Goal: Browse casually

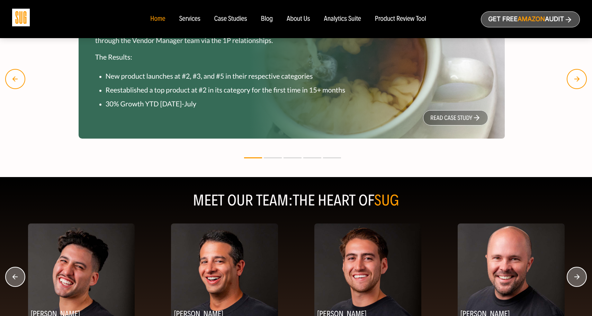
scroll to position [804, 0]
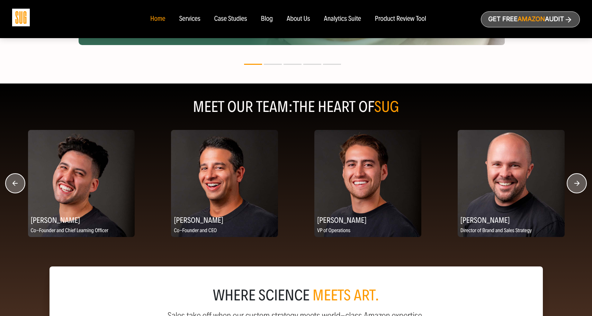
click at [584, 188] on circle "button" at bounding box center [576, 182] width 19 height 19
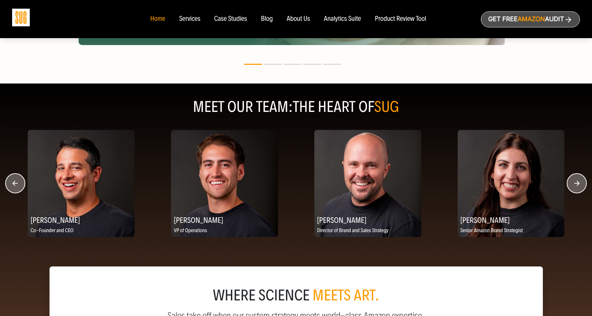
click at [580, 189] on circle "button" at bounding box center [576, 182] width 19 height 19
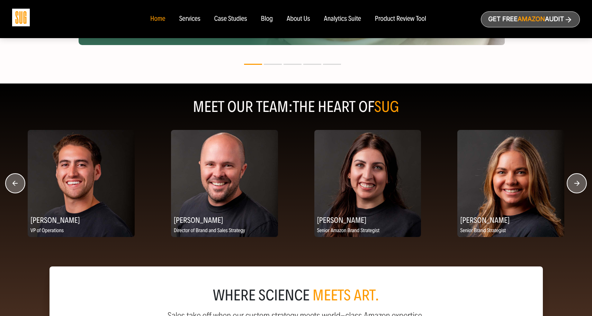
click at [580, 189] on circle "button" at bounding box center [576, 182] width 19 height 19
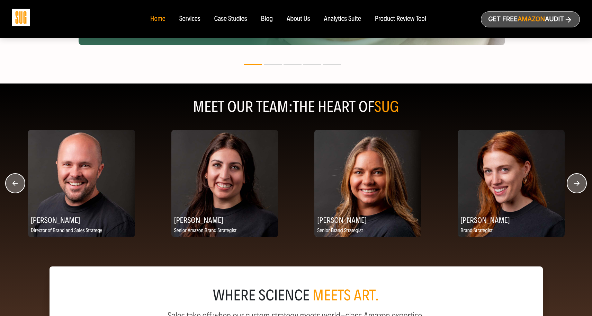
click at [580, 189] on circle "button" at bounding box center [576, 182] width 19 height 19
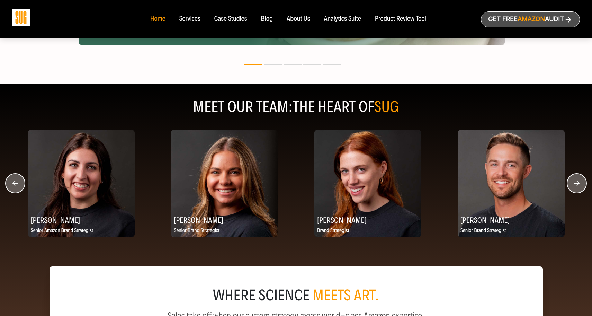
click at [580, 189] on circle "button" at bounding box center [576, 182] width 19 height 19
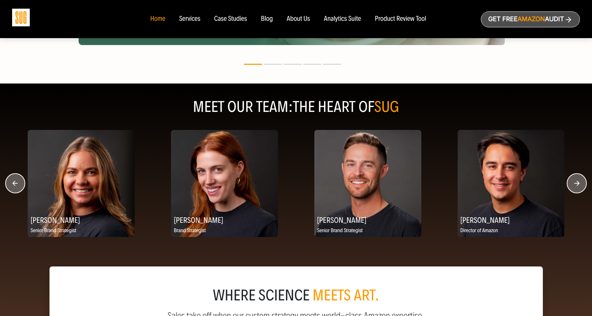
click at [580, 189] on circle "button" at bounding box center [576, 182] width 19 height 19
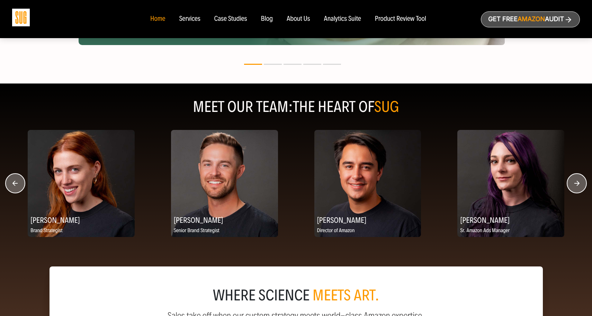
click at [580, 189] on circle "button" at bounding box center [576, 182] width 19 height 19
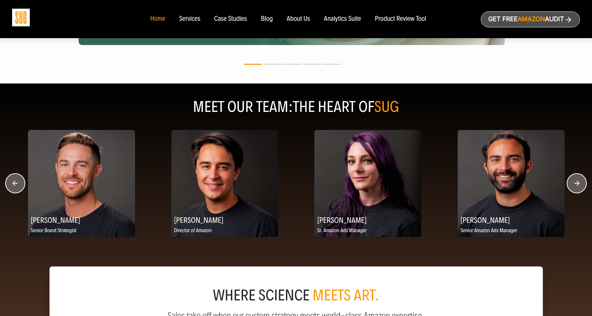
click at [580, 189] on circle "button" at bounding box center [576, 182] width 19 height 19
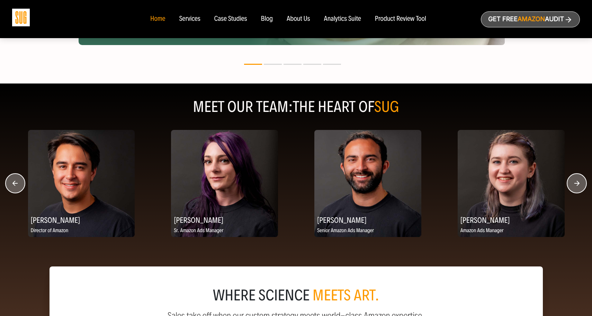
click at [580, 189] on circle "button" at bounding box center [576, 182] width 19 height 19
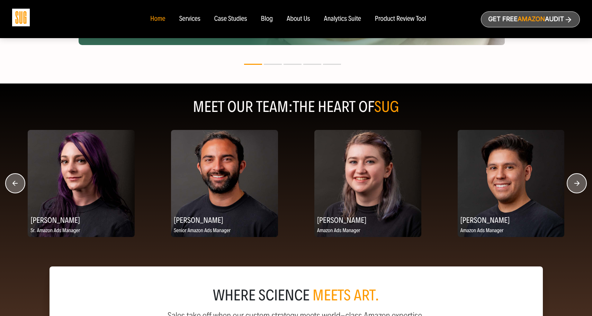
click at [580, 189] on circle "button" at bounding box center [576, 182] width 19 height 19
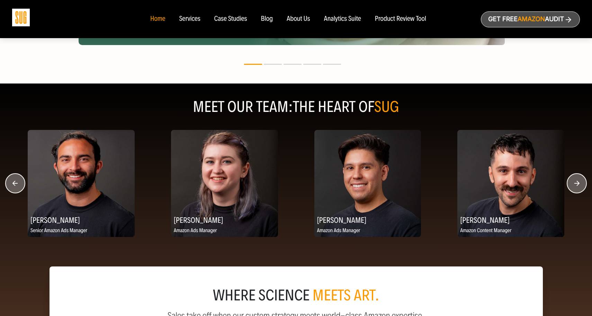
click at [580, 189] on circle "button" at bounding box center [576, 182] width 19 height 19
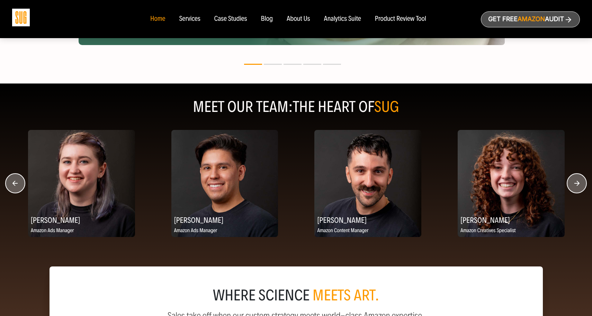
click at [580, 189] on circle "button" at bounding box center [576, 182] width 19 height 19
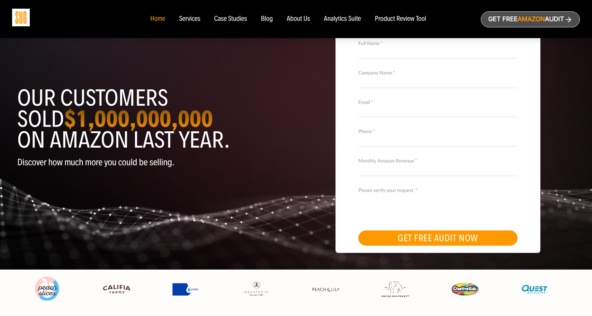
scroll to position [0, 0]
